Goal: Task Accomplishment & Management: Manage account settings

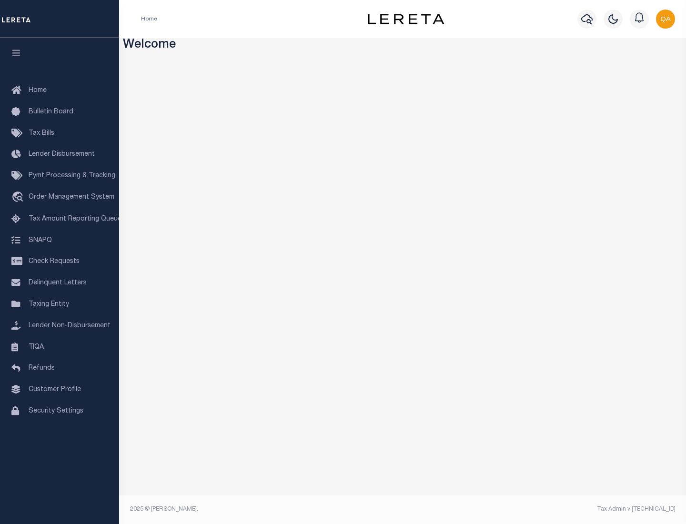
click at [60, 261] on span "Check Requests" at bounding box center [54, 261] width 51 height 7
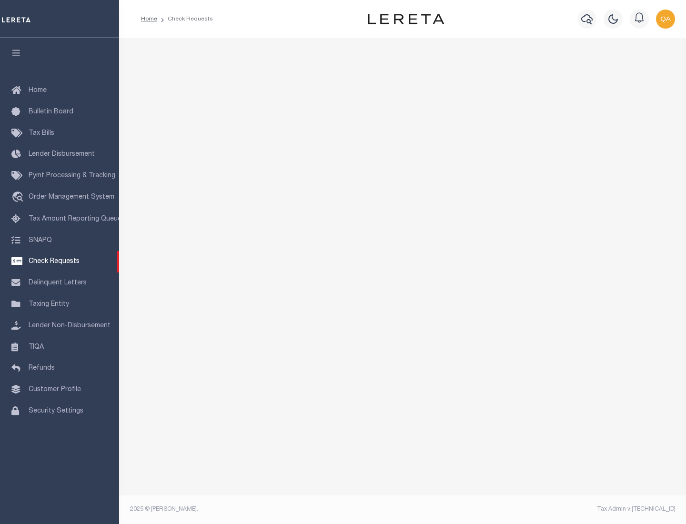
select select "50"
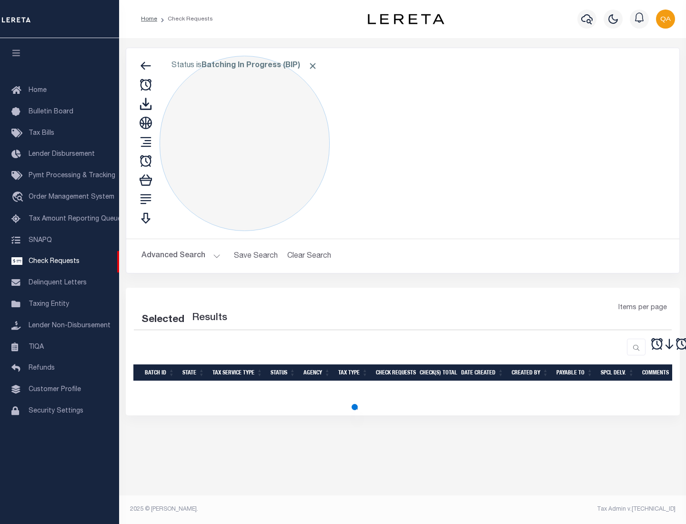
select select "50"
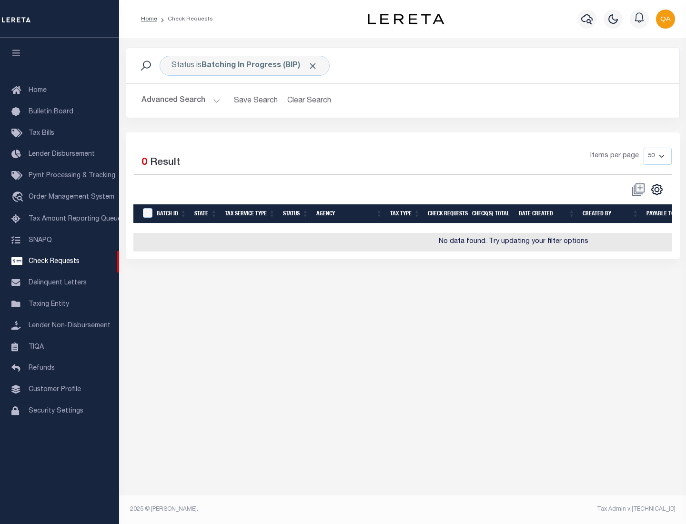
click at [313, 66] on span "Click to Remove" at bounding box center [313, 66] width 10 height 10
